Goal: Task Accomplishment & Management: Manage account settings

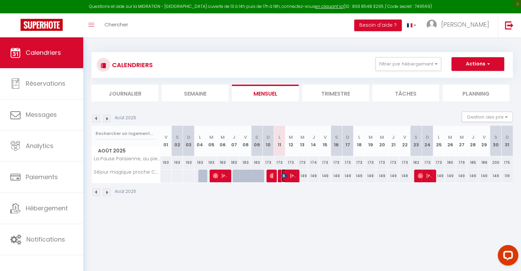
click at [284, 176] on img at bounding box center [283, 175] width 5 height 5
select select "OK"
select select "KO"
select select "0"
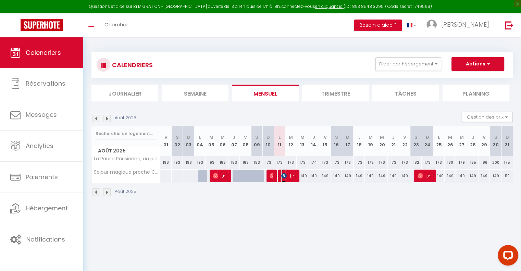
select select "1"
select select
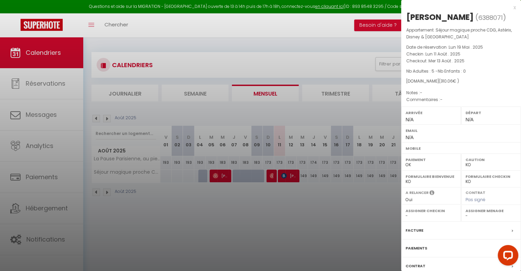
click at [509, 8] on div "x" at bounding box center [458, 7] width 115 height 8
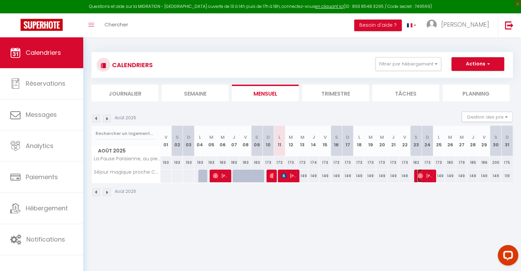
click at [426, 179] on span "[PERSON_NAME]" at bounding box center [424, 175] width 15 height 13
select select "OK"
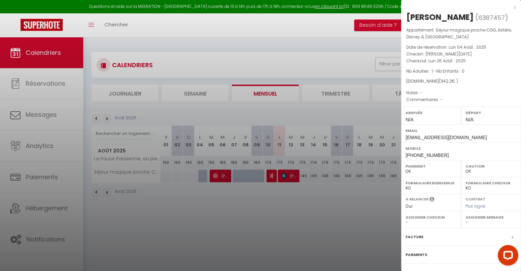
scroll to position [54, 0]
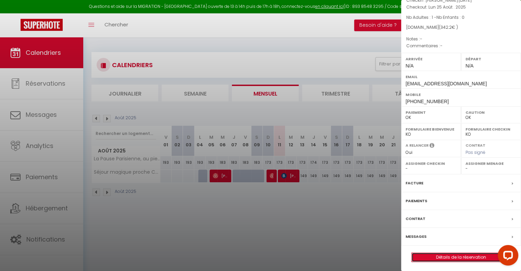
click at [453, 255] on link "Détails de la réservation" at bounding box center [460, 257] width 99 height 9
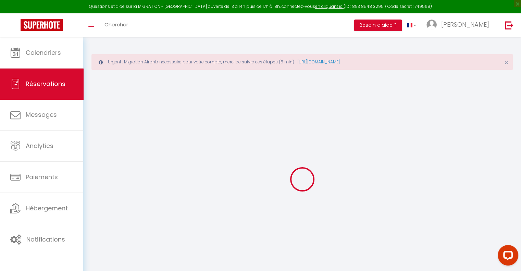
type input "[PERSON_NAME]"
type input "Joy"
type input "[EMAIL_ADDRESS][DOMAIN_NAME]"
type input "[PHONE_NUMBER]"
select select
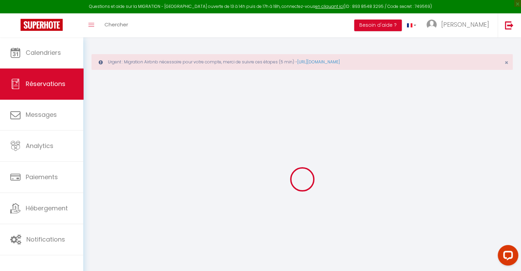
type input "11.19"
select select "75014"
select select "1"
select select
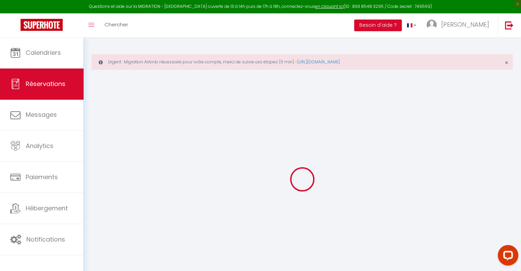
type input "1"
select select "12"
select select
type input "254"
checkbox input "false"
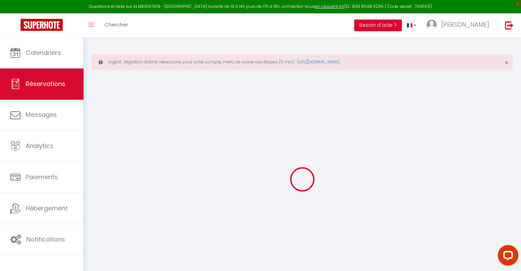
type input "0"
select select "1"
type input "45"
type input "0"
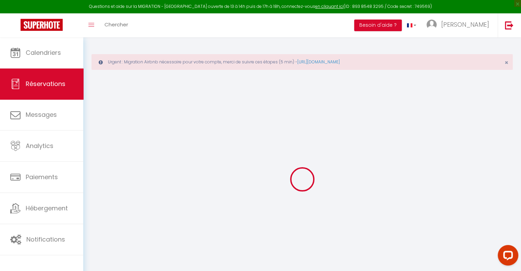
select select
select select "15"
checkbox input "false"
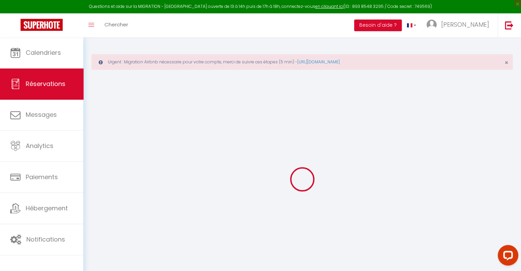
select select
checkbox input "false"
select select
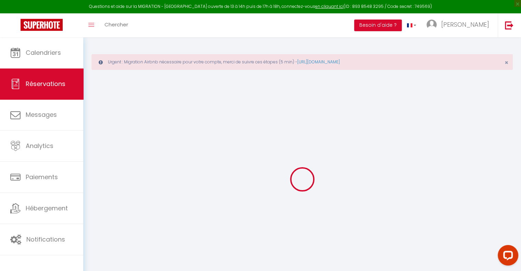
select select
checkbox input "false"
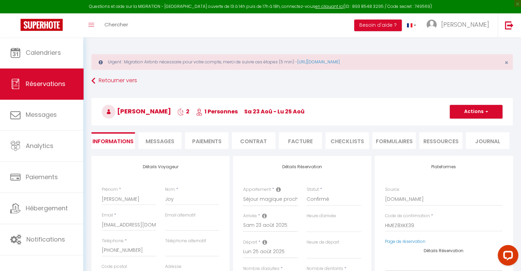
select select
type input "57"
type input "31.2"
select select
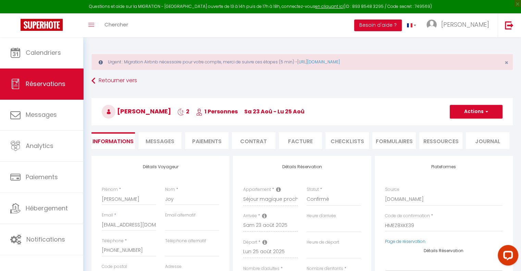
checkbox input "false"
select select
checkbox input "false"
select select
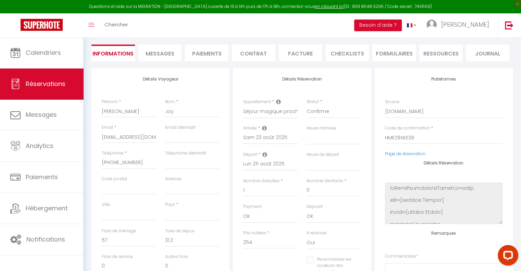
scroll to position [100, 0]
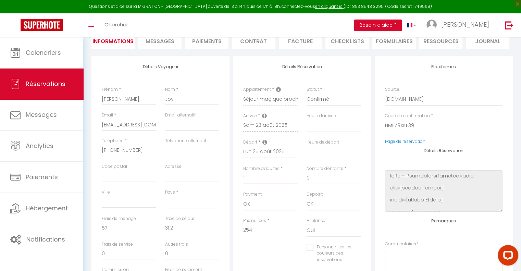
click at [272, 181] on input "1" at bounding box center [270, 178] width 54 height 12
select select
type input "0"
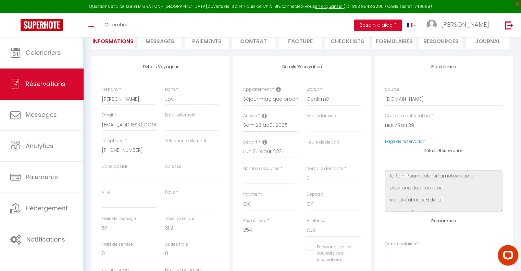
checkbox input "false"
type input "4"
select select
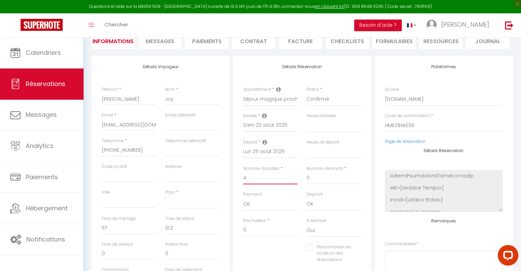
checkbox input "false"
select select
type input "45"
type input "0"
select select
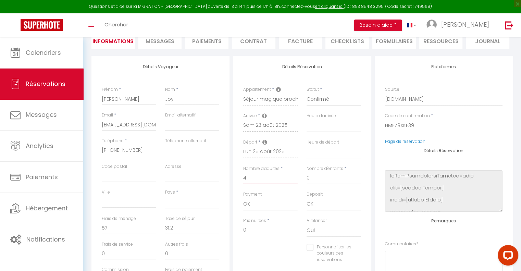
select select
type input "238"
checkbox input "false"
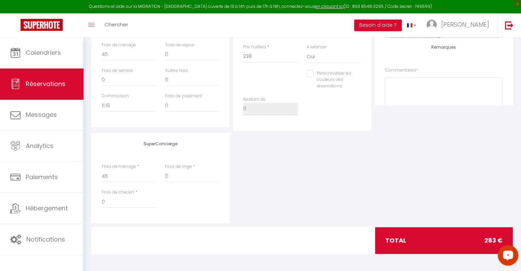
scroll to position [37, 0]
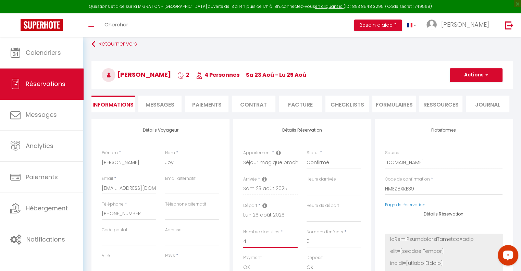
type input "4"
click at [482, 78] on button "Actions" at bounding box center [475, 75] width 53 height 14
click at [472, 89] on link "Enregistrer" at bounding box center [469, 90] width 54 height 9
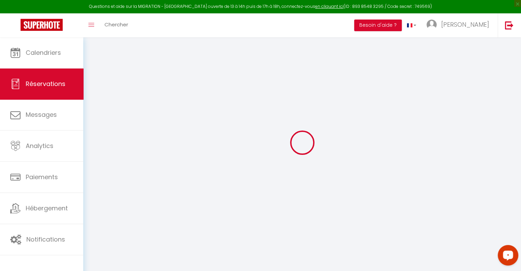
select select "not_cancelled"
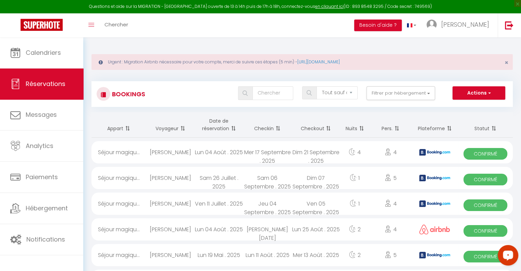
click at [514, 78] on div "Urgent : Migration Airbnb nécessaire pour votre compte, merci de suivre ces éta…" at bounding box center [301, 222] width 437 height 370
click at [515, 157] on div "Urgent : Migration Airbnb nécessaire pour votre compte, merci de suivre ces éta…" at bounding box center [301, 222] width 437 height 370
click at [511, 165] on td "Confirmé" at bounding box center [485, 178] width 55 height 26
select select "OK"
select select "KO"
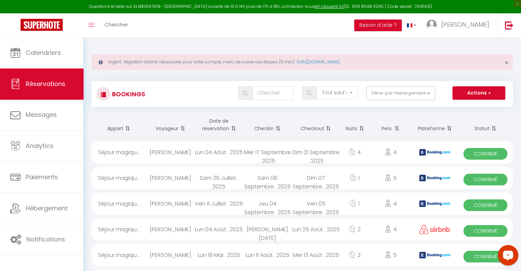
select select "0"
select select "1"
select select
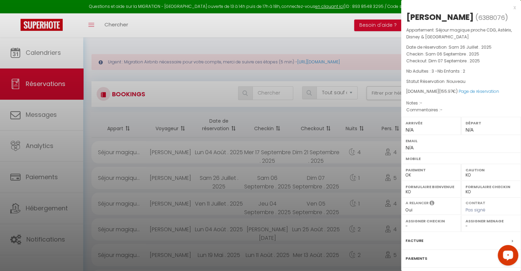
click at [509, 10] on div "x" at bounding box center [458, 7] width 115 height 8
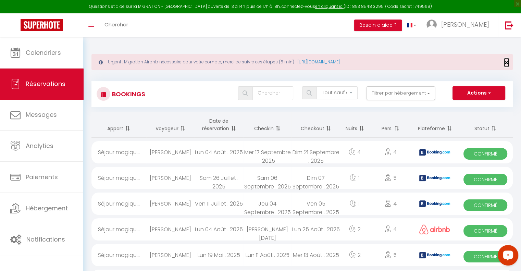
click at [506, 61] on span "×" at bounding box center [506, 62] width 4 height 9
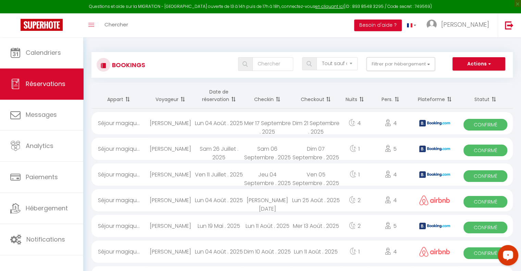
click at [513, 69] on div "Bookings Tous les statuts Annulé Confirmé Non Confirmé Tout sauf annulé No Show…" at bounding box center [301, 207] width 437 height 341
click at [196, 48] on div "Bookings Tous les statuts Annulé Confirmé Non Confirmé Tout sauf annulé No Show…" at bounding box center [301, 62] width 421 height 32
click at [54, 89] on link "Réservations" at bounding box center [41, 83] width 83 height 31
